Goal: Information Seeking & Learning: Check status

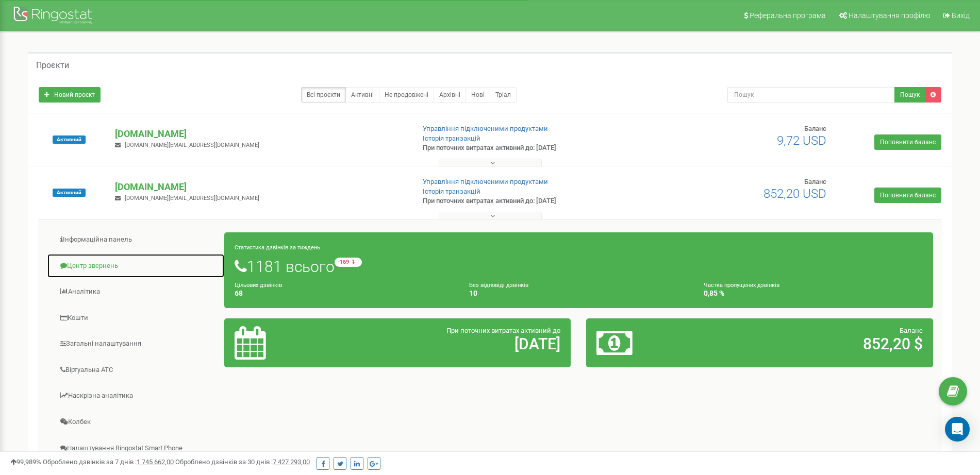
click at [93, 263] on link "Центр звернень" at bounding box center [136, 266] width 178 height 25
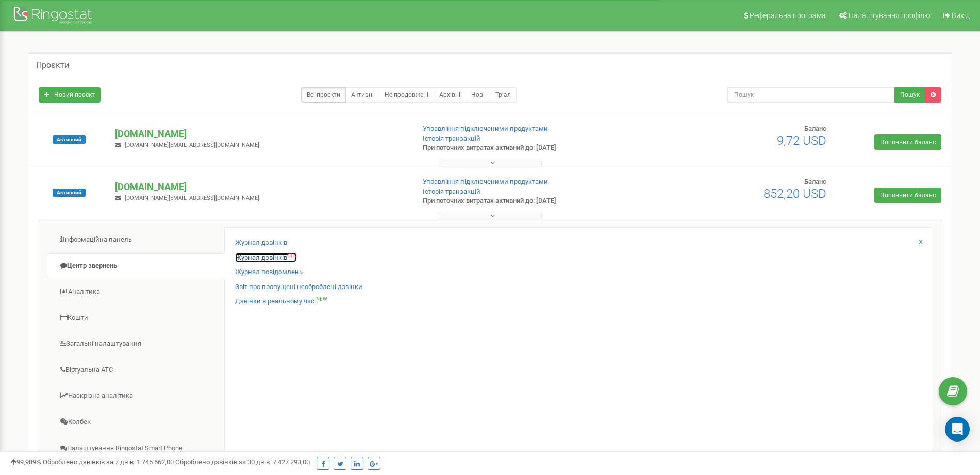
click at [244, 256] on link "Журнал дзвінків OLD" at bounding box center [265, 258] width 61 height 10
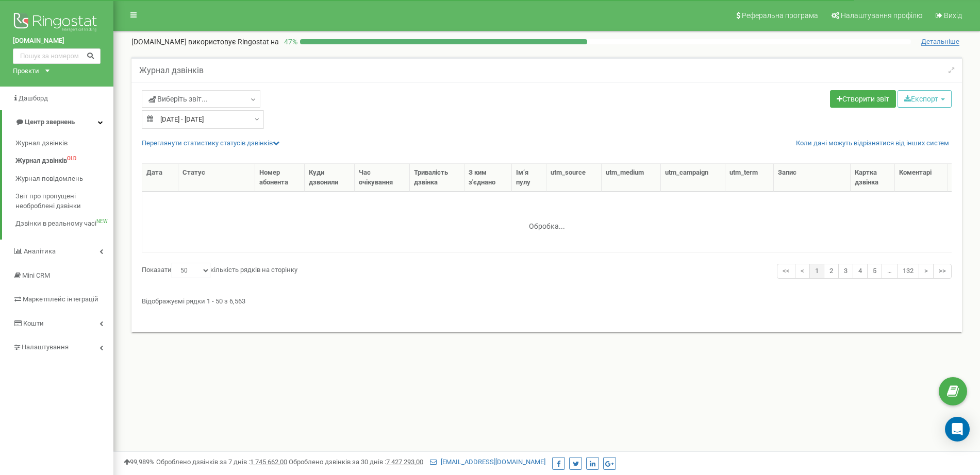
select select "50"
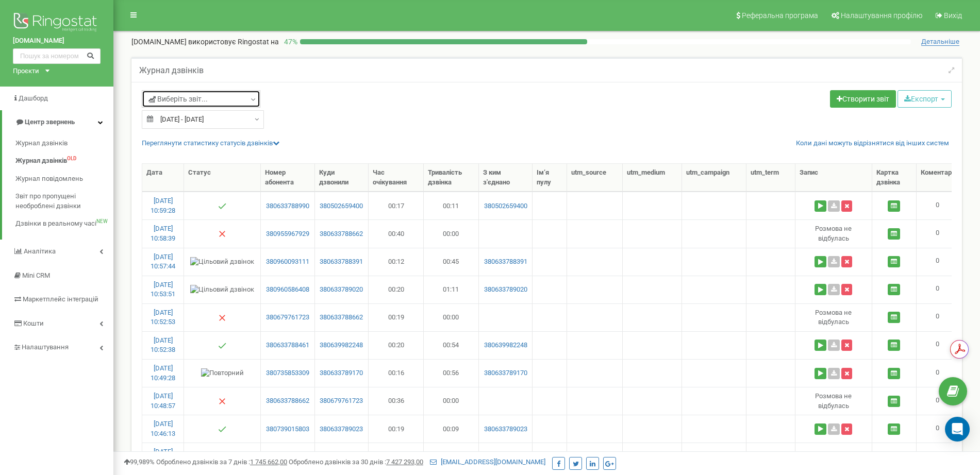
click at [221, 97] on link "Виберіть звіт..." at bounding box center [201, 99] width 119 height 18
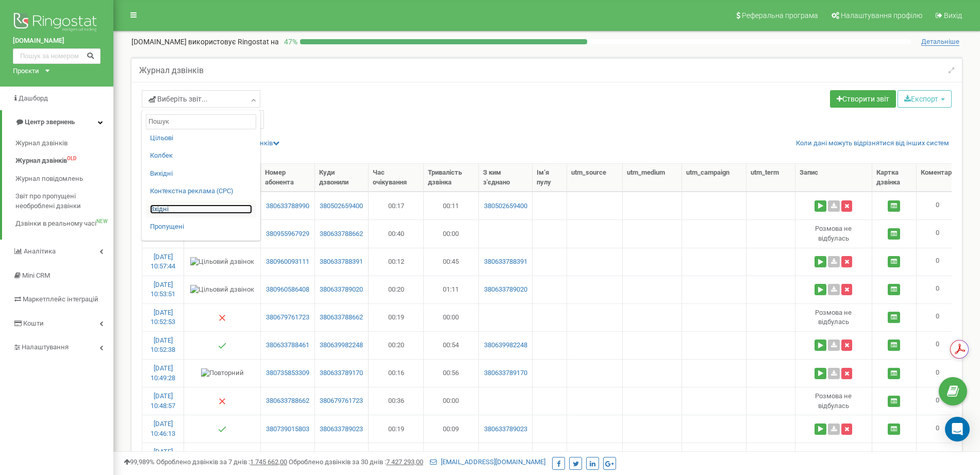
click at [164, 206] on link "Вхідні" at bounding box center [201, 210] width 102 height 10
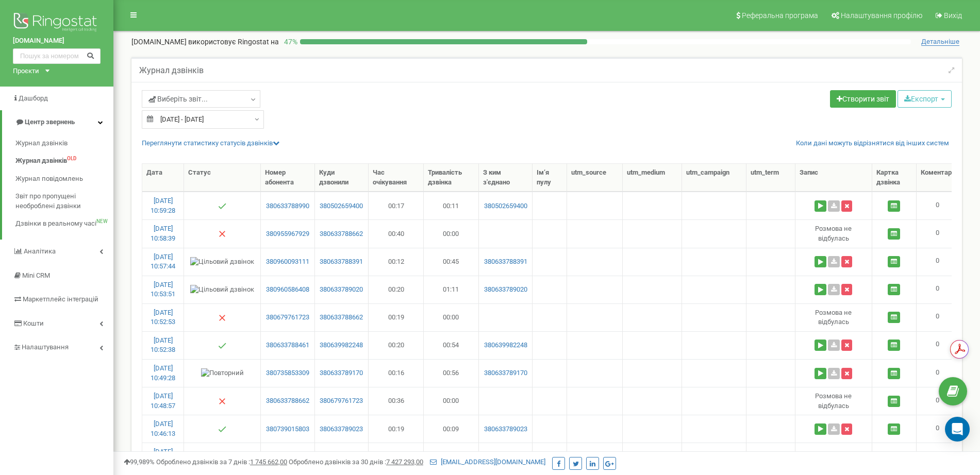
type input "24.08.2025"
type input "23.09.2025"
click at [247, 118] on input "24.08.2025 - 23.09.2025" at bounding box center [203, 119] width 122 height 19
click at [293, 103] on div "Виберіть звіт... Цільові Колбек Вихідні Контекстна реклама (CPC) Вхідні Пропуще…" at bounding box center [340, 100] width 397 height 20
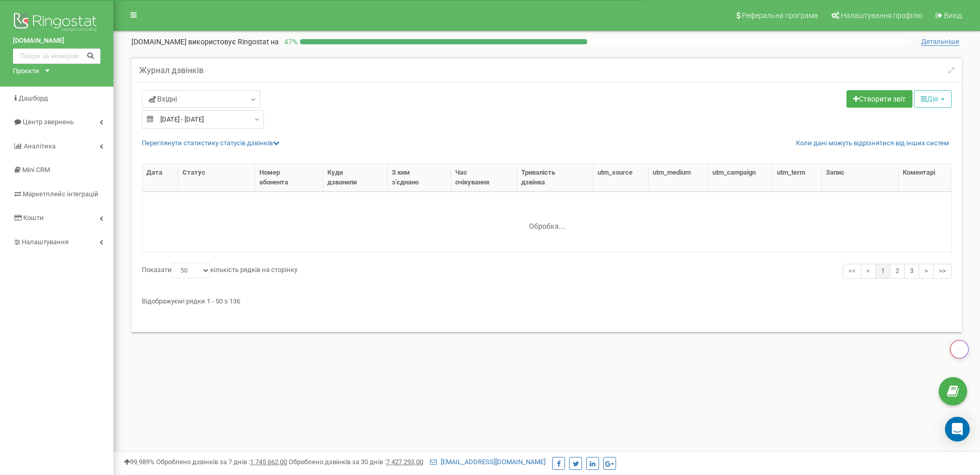
select select "50"
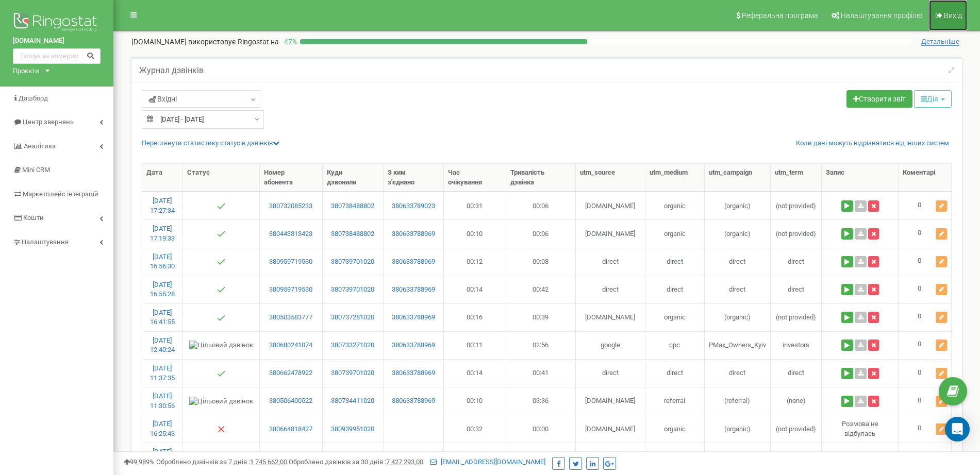
click at [951, 15] on span "Вихід" at bounding box center [953, 15] width 18 height 8
